Goal: Subscribe to service/newsletter

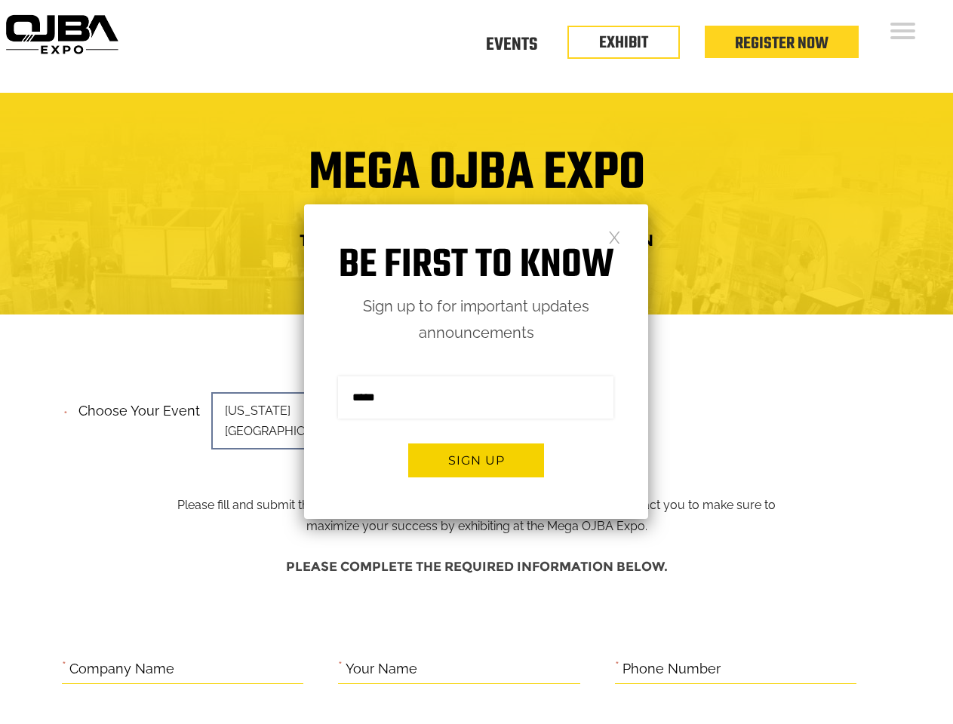
click at [476, 362] on form "Sign me up for the newsletter! ******* Sign up" at bounding box center [476, 432] width 344 height 173
click at [476, 460] on button "Sign up" at bounding box center [476, 461] width 136 height 34
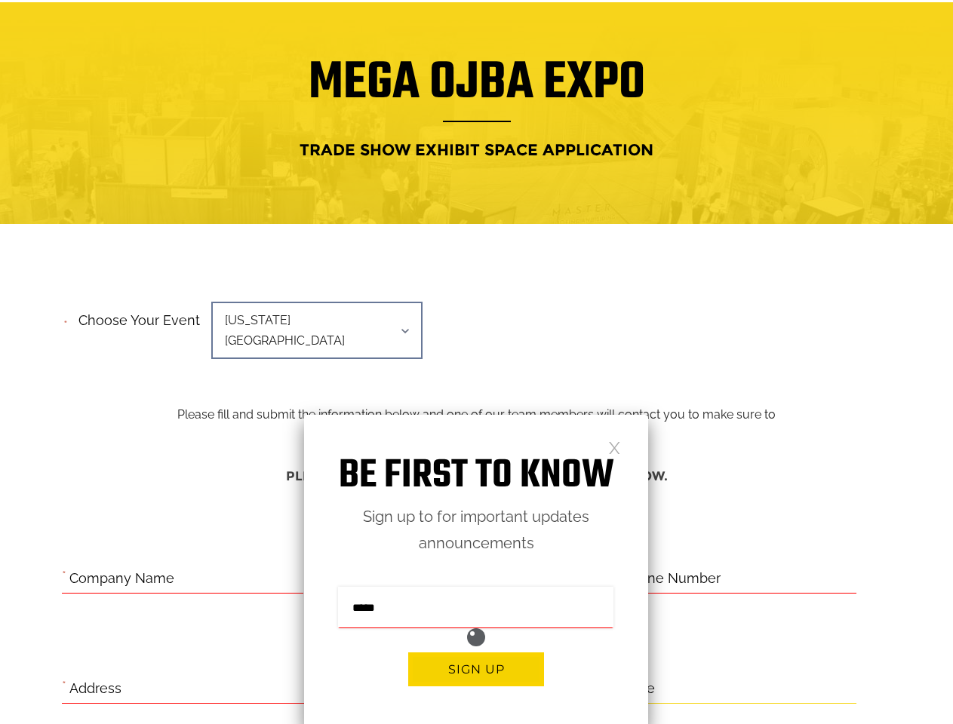
scroll to position [619, 0]
